Goal: Task Accomplishment & Management: Complete application form

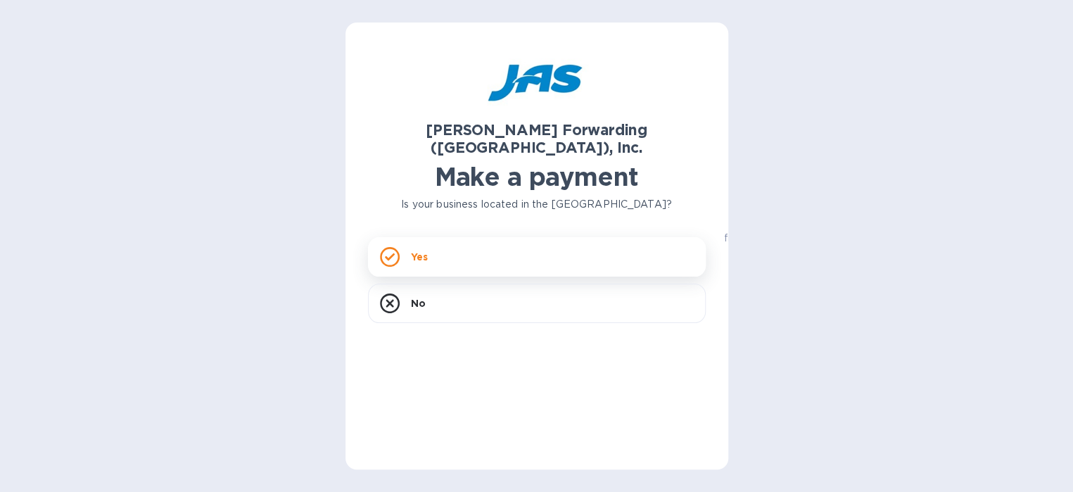
click at [460, 238] on div "Yes" at bounding box center [537, 256] width 338 height 39
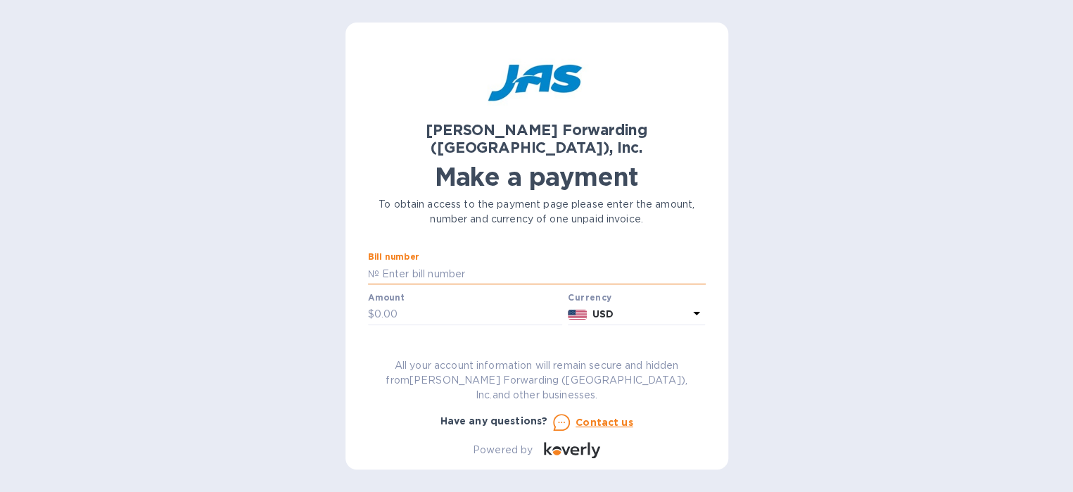
click at [423, 263] on input "text" at bounding box center [542, 273] width 327 height 21
type input "DEN503325439"
click at [429, 304] on input "text" at bounding box center [468, 314] width 189 height 21
type input "175.00"
click at [408, 345] on input "text" at bounding box center [537, 355] width 338 height 21
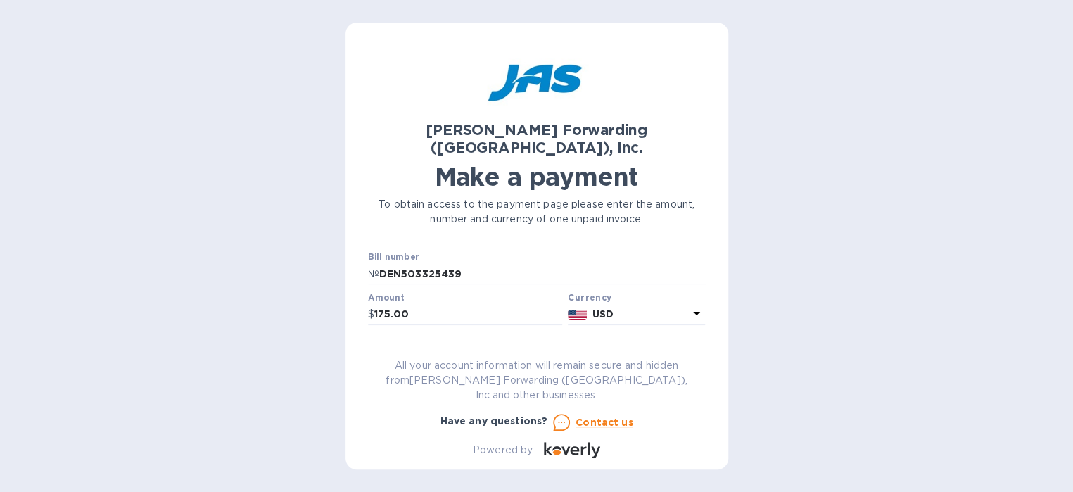
type input "Brunton International LLC"
click at [368, 426] on button "Go to payment page" at bounding box center [537, 440] width 338 height 28
